Goal: Information Seeking & Learning: Find specific fact

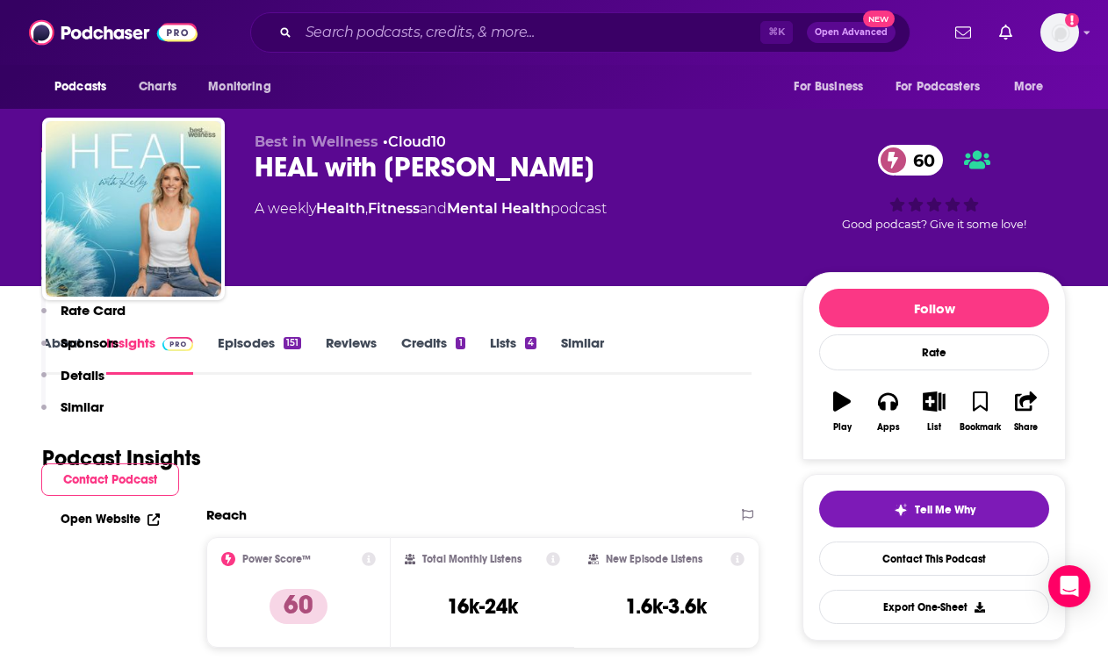
scroll to position [717, 9]
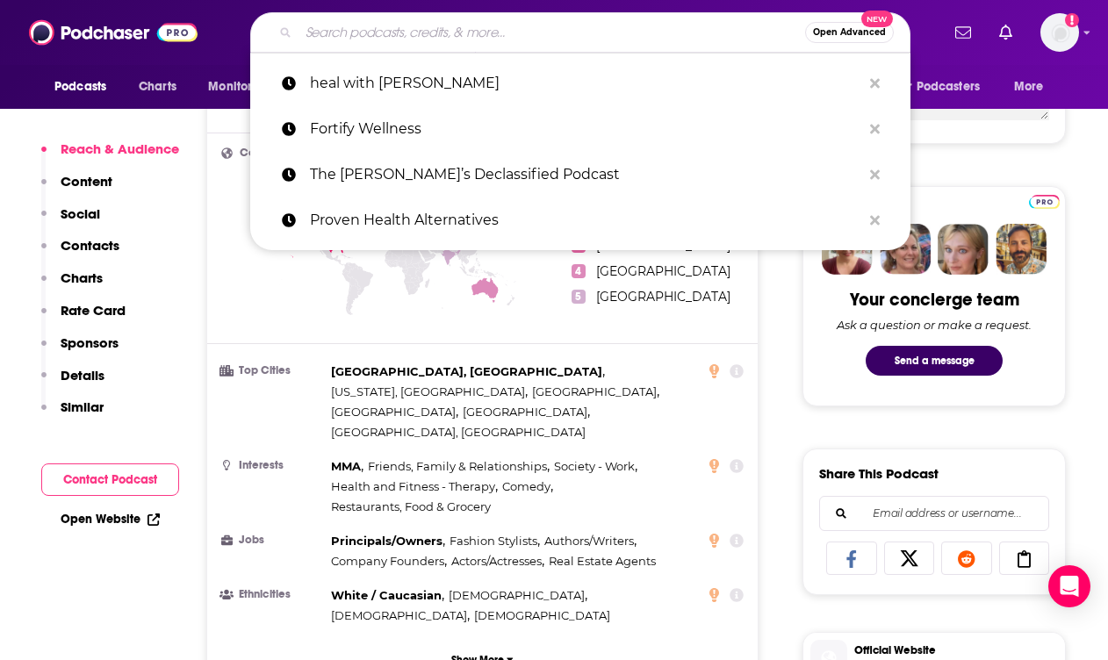
click at [524, 31] on input "Search podcasts, credits, & more..." at bounding box center [552, 32] width 507 height 28
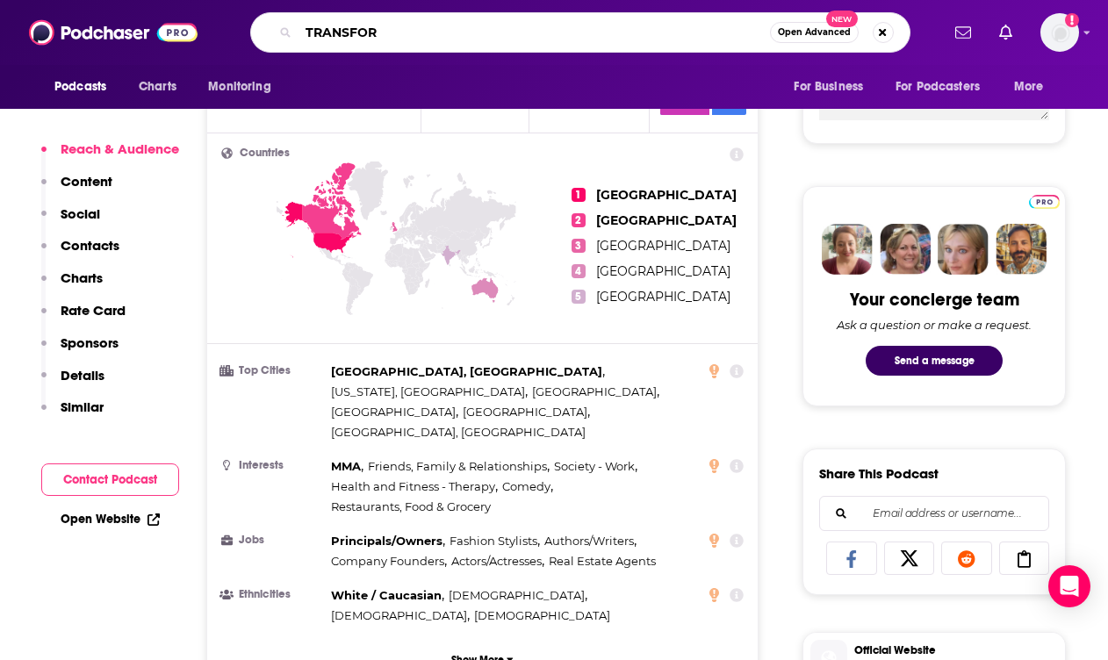
type input "TRANSFORM"
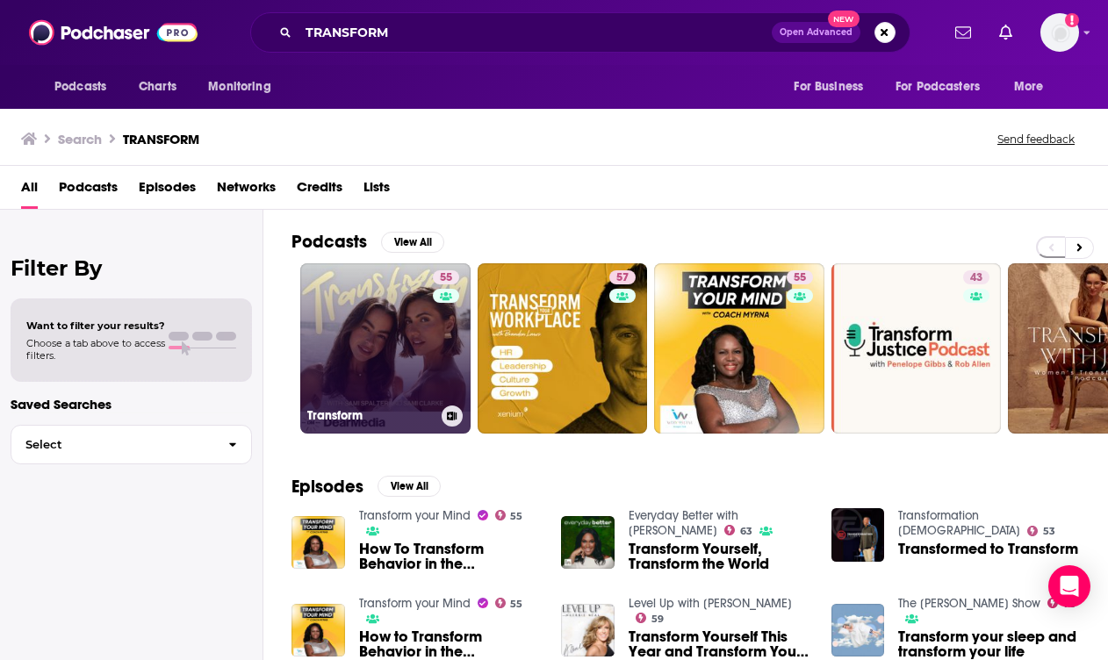
click at [398, 340] on link "55 Transform" at bounding box center [385, 348] width 170 height 170
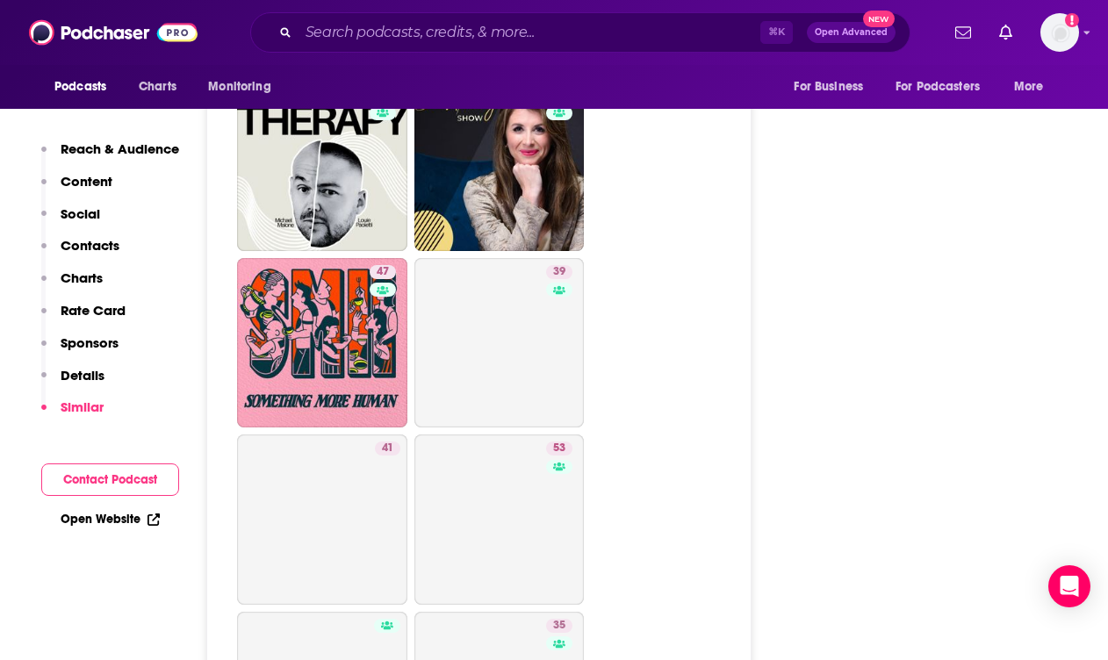
scroll to position [3925, 0]
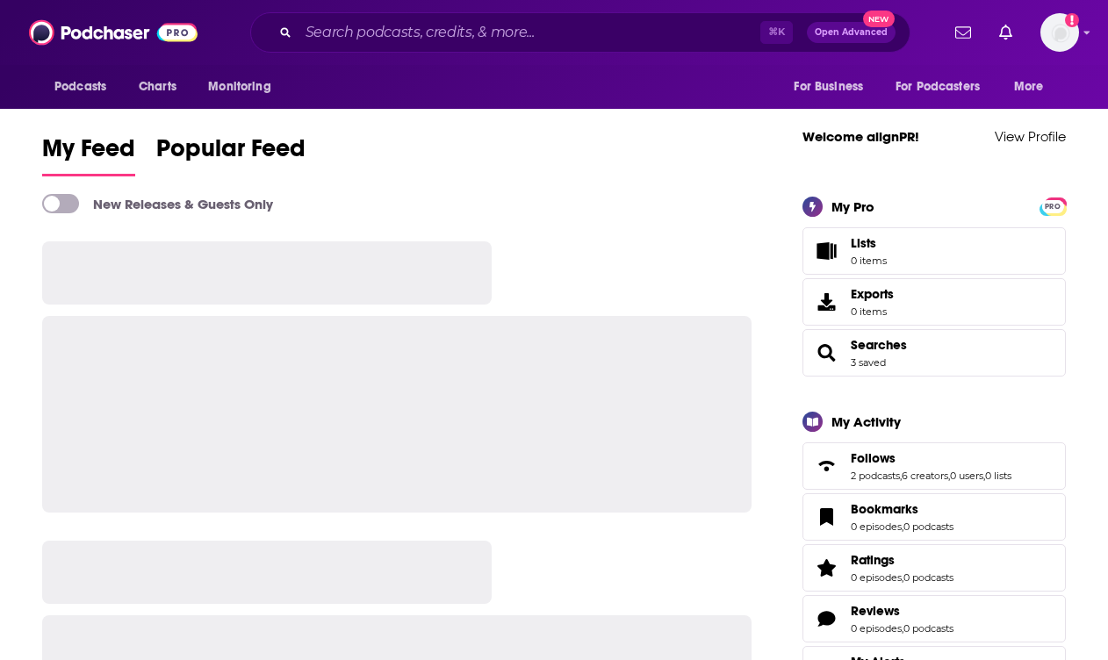
click at [480, 4] on div "Podcasts Charts Monitoring ⌘ K Open Advanced New For Business For Podcasters Mo…" at bounding box center [554, 32] width 1108 height 65
click at [518, 32] on input "Search podcasts, credits, & more..." at bounding box center [530, 32] width 462 height 28
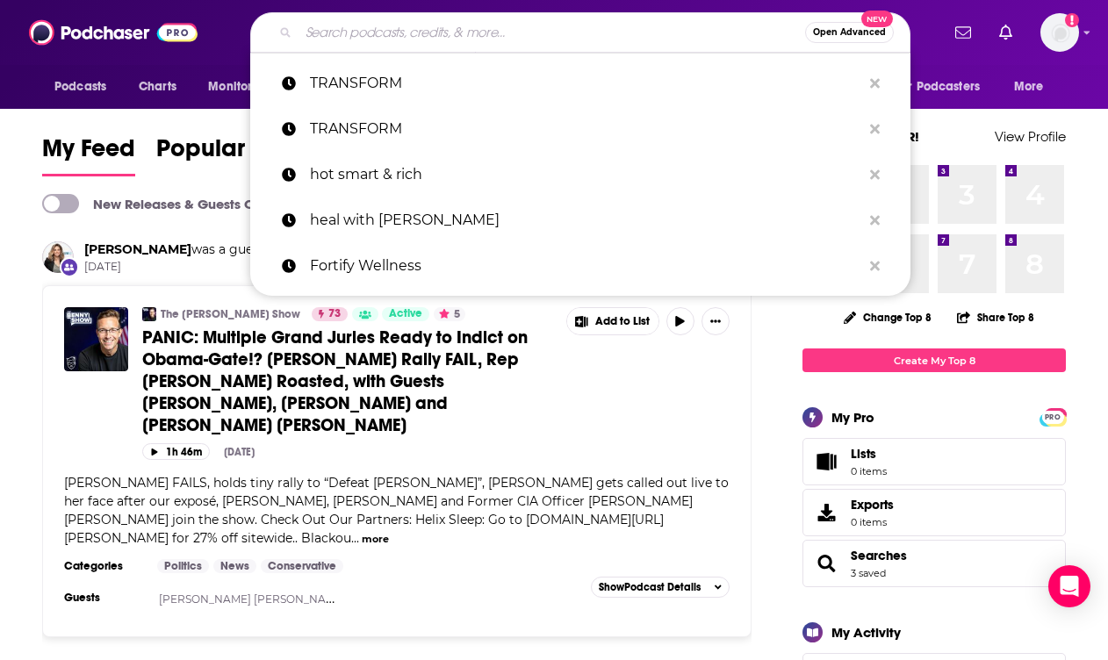
paste input "The Pivot Podcast"
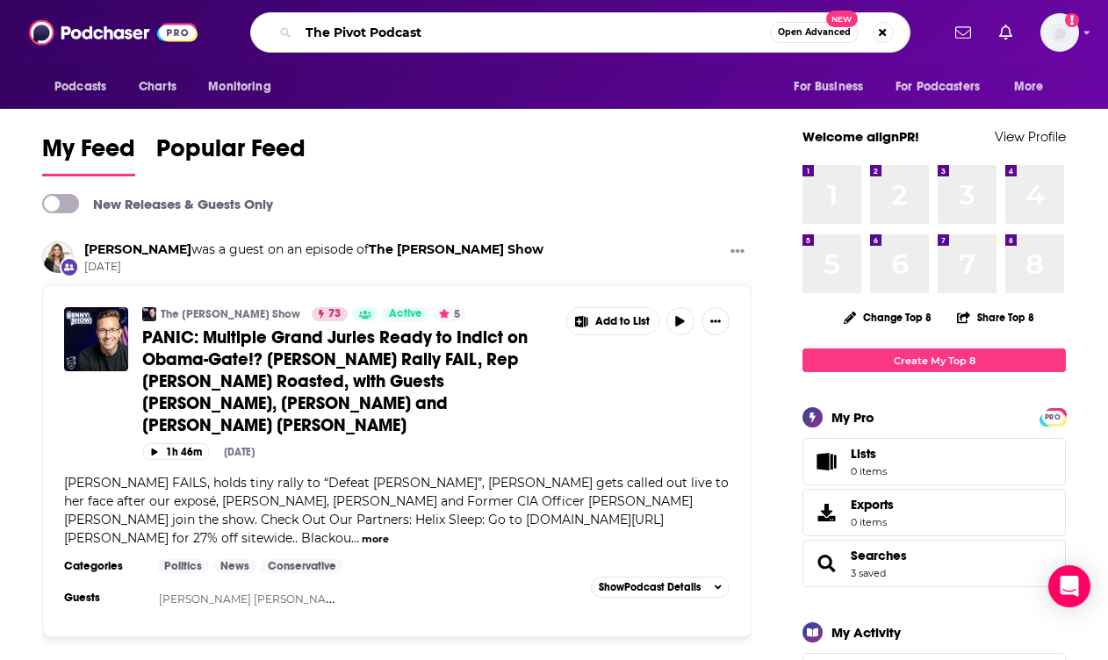
type input "The Pivot Podcast"
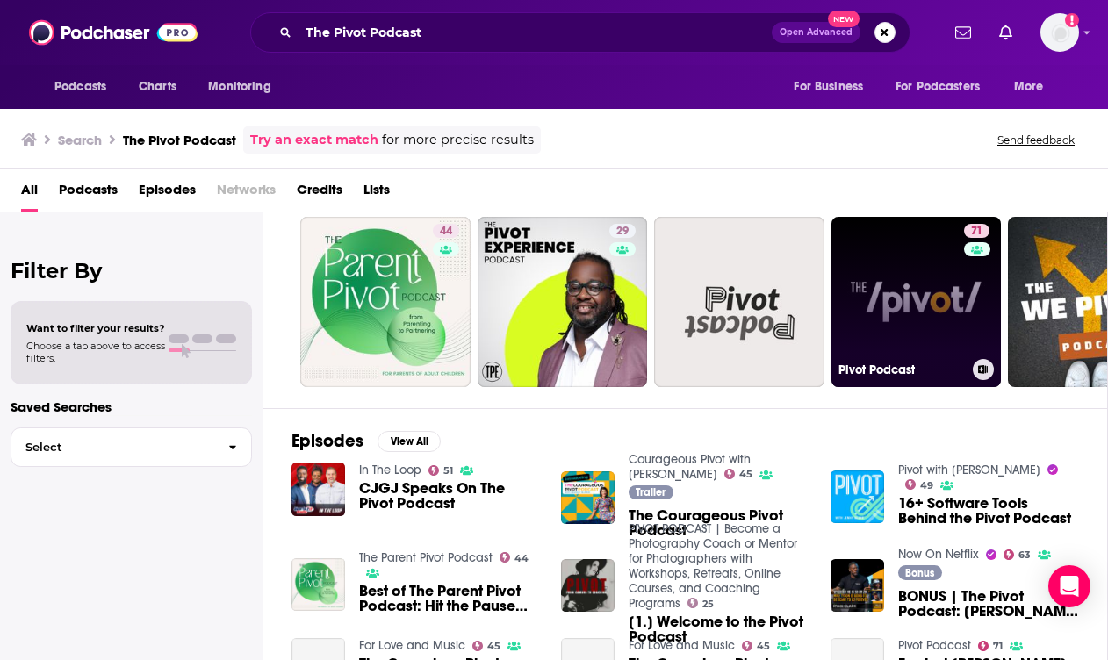
scroll to position [50, 0]
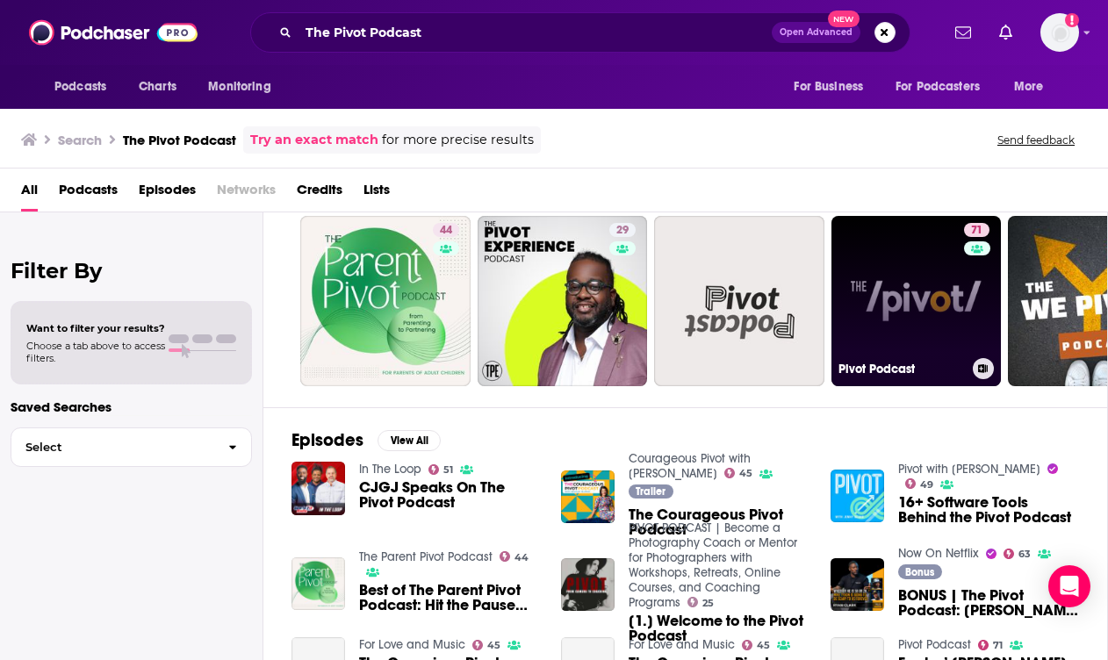
click at [903, 265] on link "71 Pivot Podcast" at bounding box center [917, 301] width 170 height 170
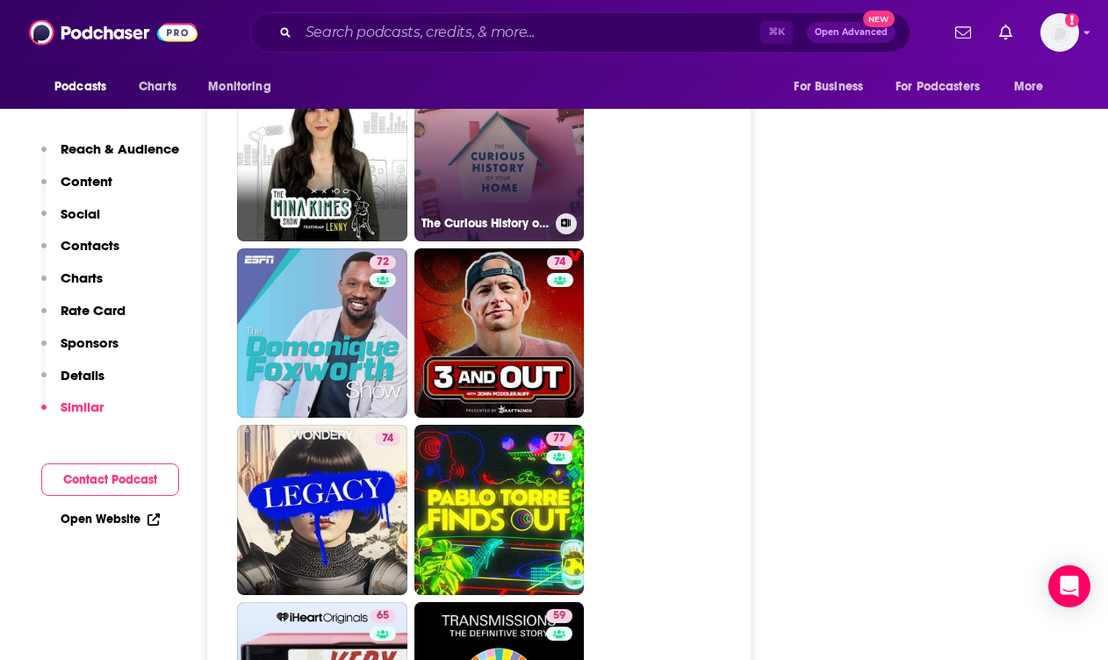
scroll to position [3846, 0]
